Goal: Task Accomplishment & Management: Manage account settings

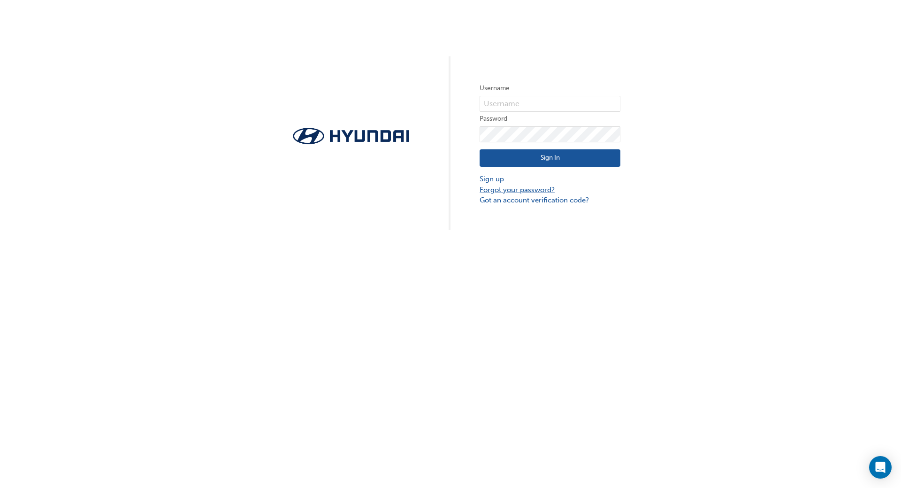
click at [526, 190] on link "Forgot your password?" at bounding box center [550, 189] width 141 height 11
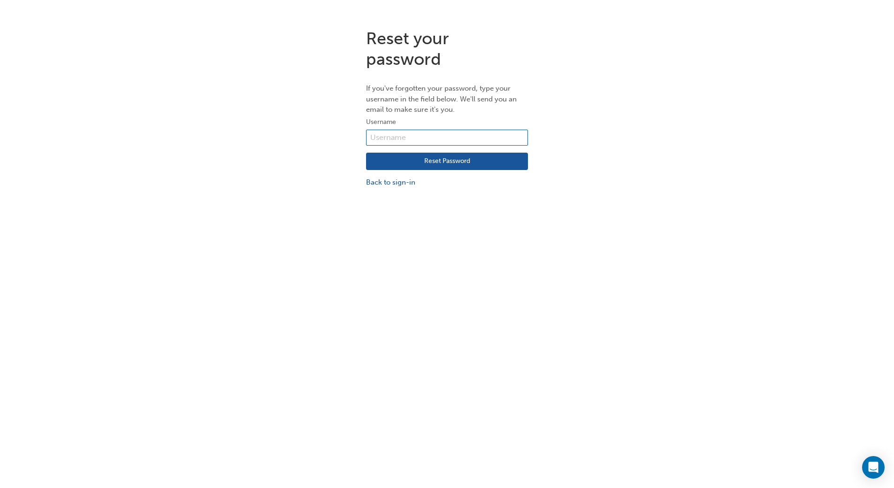
click at [444, 133] on input "text" at bounding box center [447, 138] width 162 height 16
type input "B"
click at [391, 185] on link "Back to sign-in" at bounding box center [447, 182] width 162 height 11
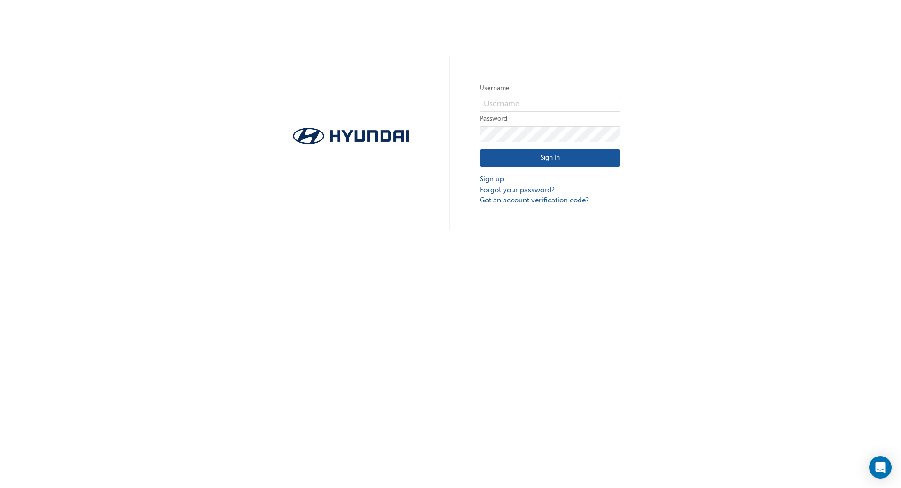
click at [519, 202] on link "Got an account verification code?" at bounding box center [550, 200] width 141 height 11
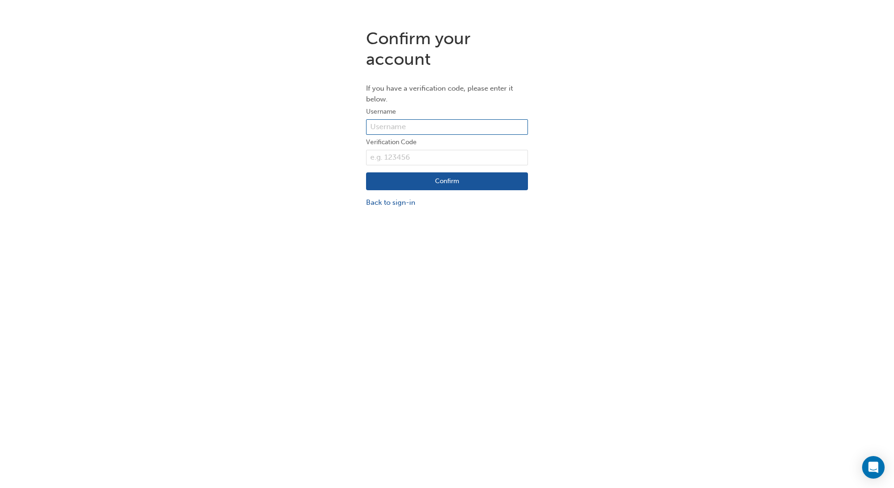
drag, startPoint x: 454, startPoint y: 131, endPoint x: 460, endPoint y: 121, distance: 12.4
click at [457, 130] on input "text" at bounding box center [447, 127] width 162 height 16
click at [460, 121] on input "text" at bounding box center [447, 127] width 162 height 16
click at [465, 125] on input "text" at bounding box center [447, 127] width 162 height 16
drag, startPoint x: 473, startPoint y: 117, endPoint x: 507, endPoint y: 151, distance: 48.4
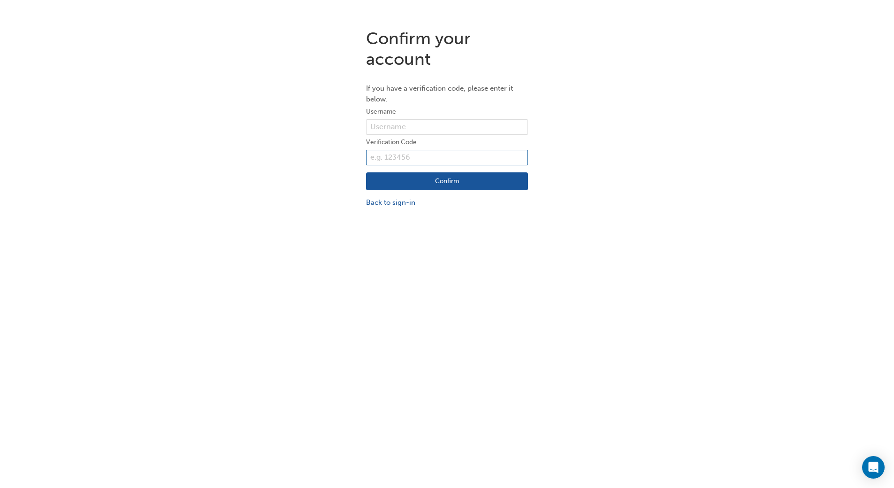
click at [507, 151] on form "Username Verification Code Confirm Back to sign-in" at bounding box center [447, 156] width 162 height 101
click at [462, 71] on div "Confirm your account If you have a verification code, please enter it below. Us…" at bounding box center [447, 117] width 176 height 193
drag, startPoint x: 303, startPoint y: 84, endPoint x: 193, endPoint y: 42, distance: 117.6
click at [301, 84] on div "Confirm your account If you have a verification code, please enter it below. Us…" at bounding box center [447, 117] width 894 height 193
